Goal: Obtain resource: Obtain resource

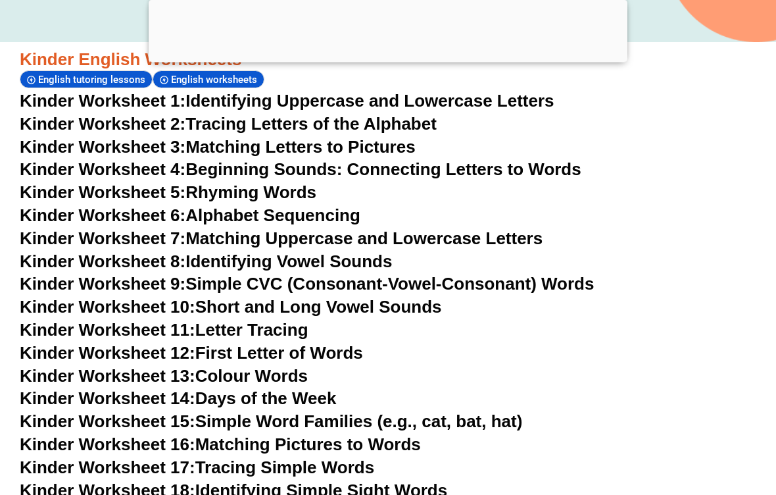
scroll to position [495, 0]
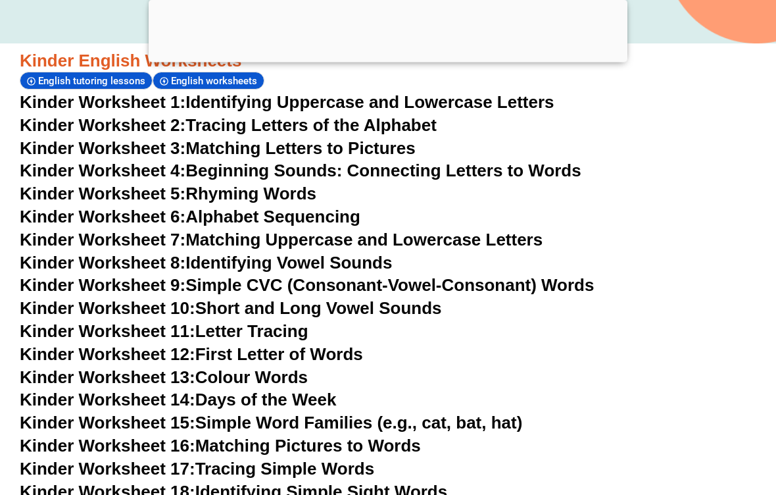
click at [308, 368] on link "Kinder Worksheet 13: Colour Words" at bounding box center [164, 378] width 288 height 20
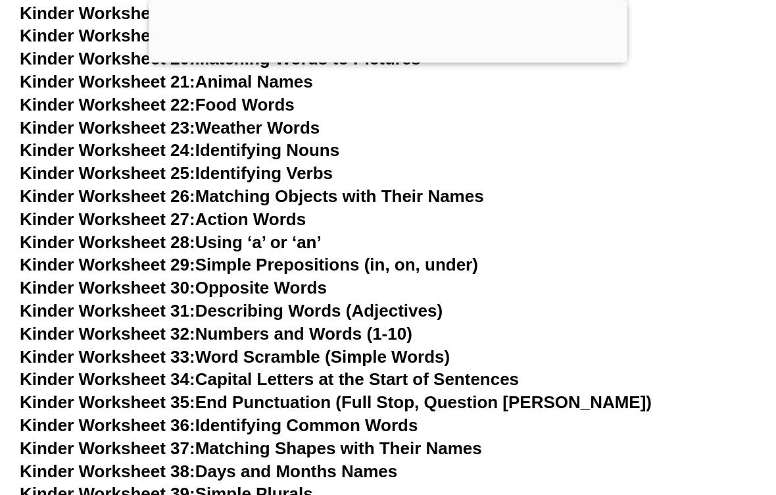
scroll to position [970, 0]
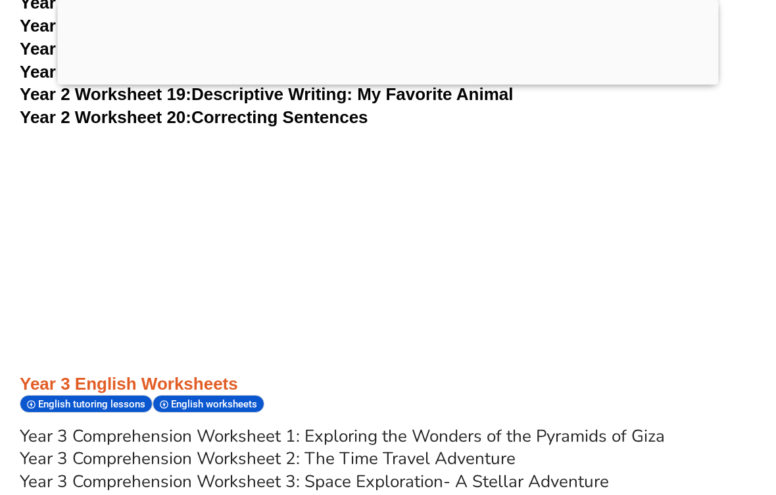
scroll to position [4012, 0]
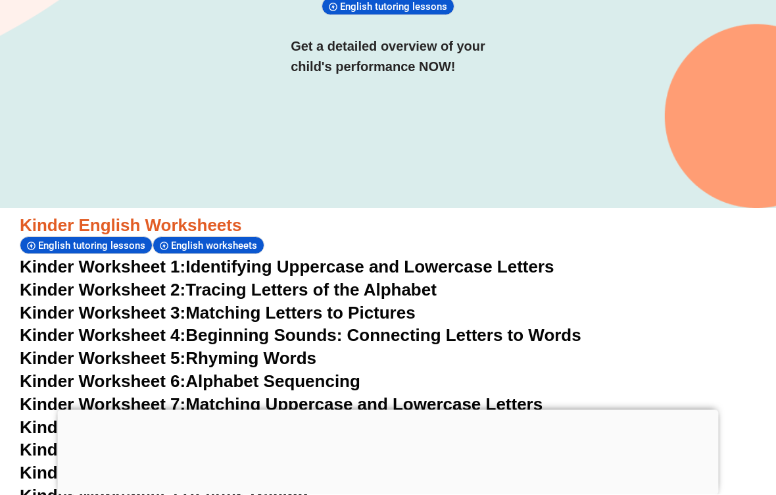
scroll to position [253, 0]
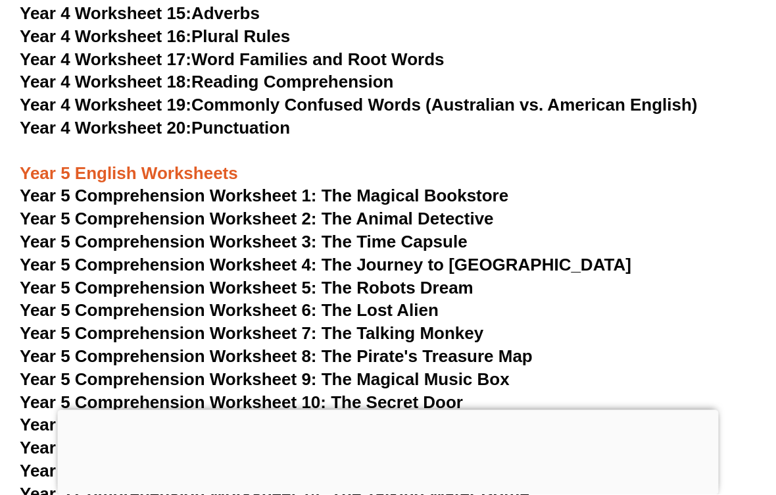
scroll to position [6009, 0]
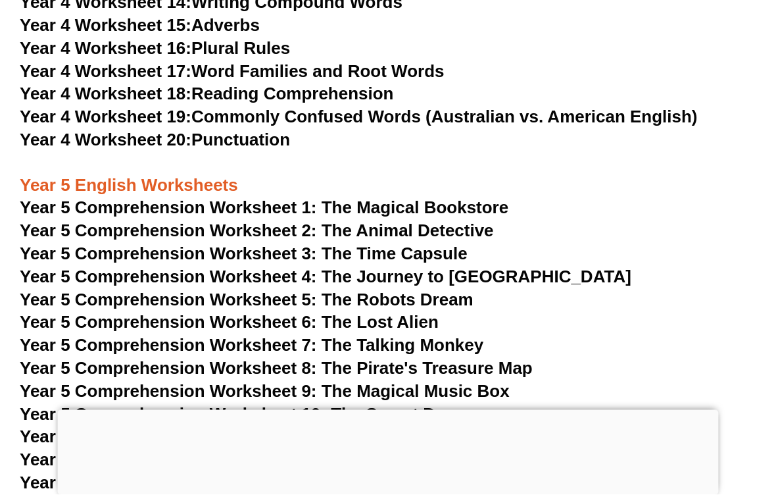
click at [370, 221] on span "Year 5 Comprehension Worksheet 2: The Animal Detective" at bounding box center [257, 231] width 474 height 20
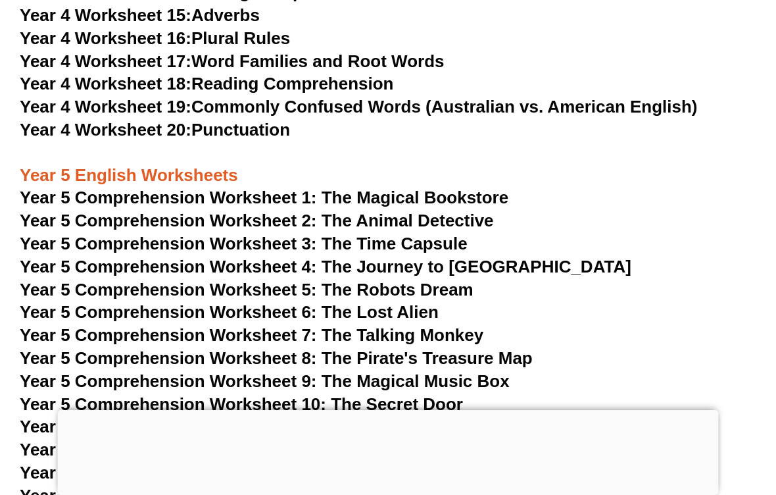
scroll to position [6015, 0]
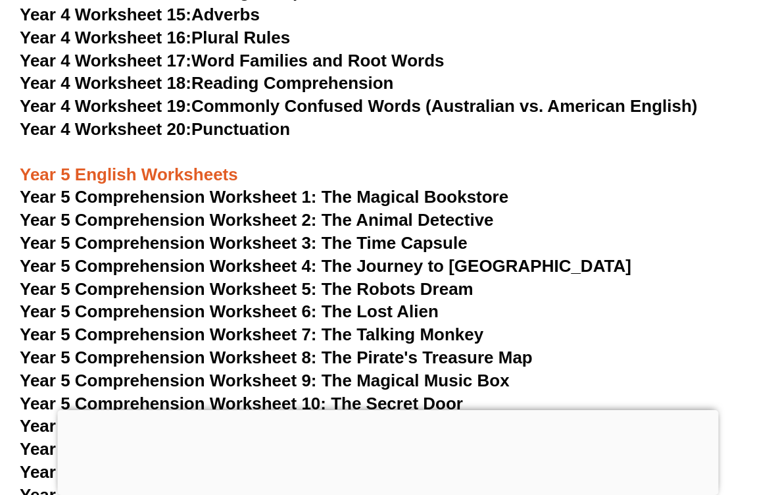
click at [434, 301] on span "Year 5 Comprehension Worksheet 6: The Lost Alien" at bounding box center [229, 311] width 419 height 20
